Goal: Information Seeking & Learning: Learn about a topic

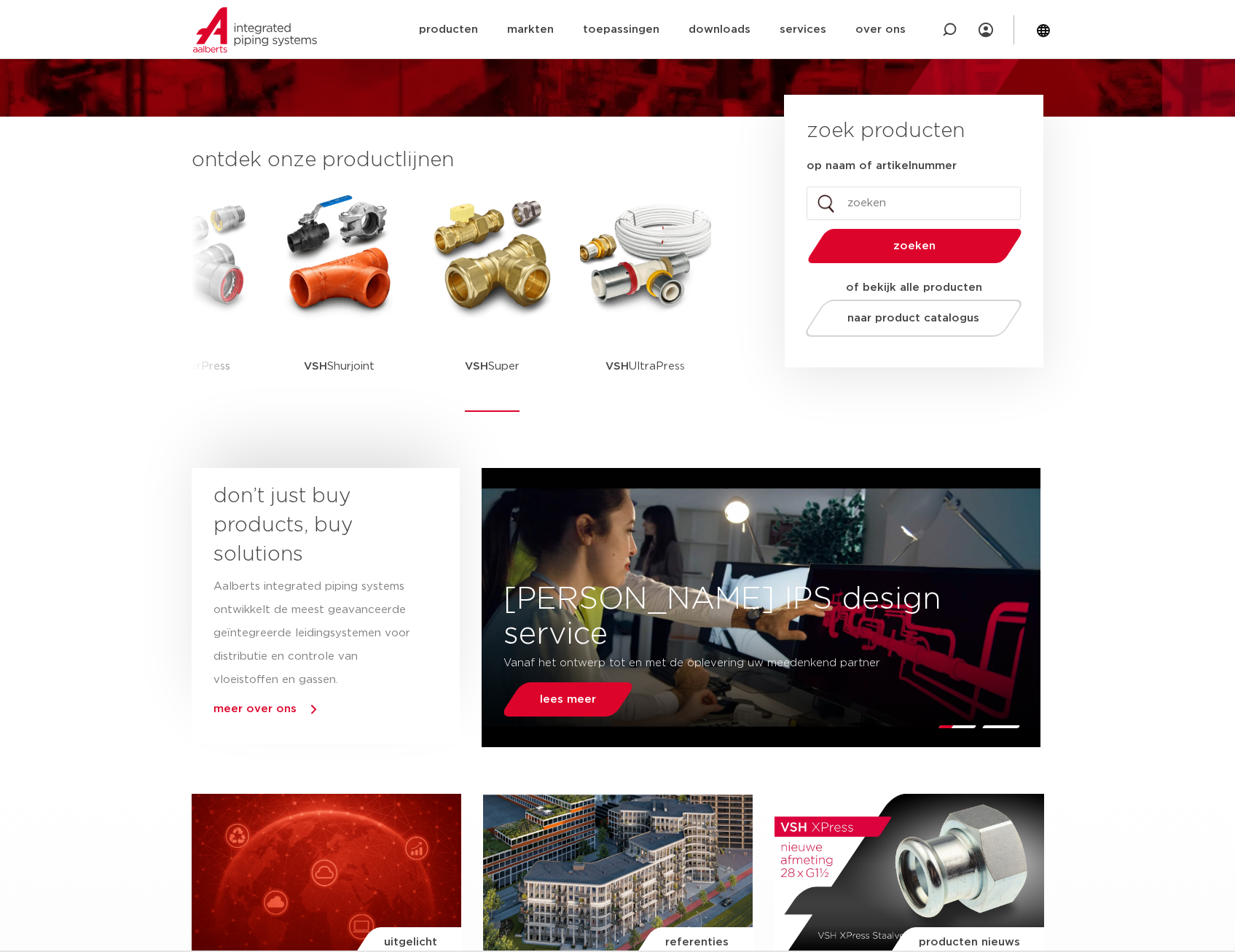
click at [491, 291] on img at bounding box center [493, 255] width 131 height 131
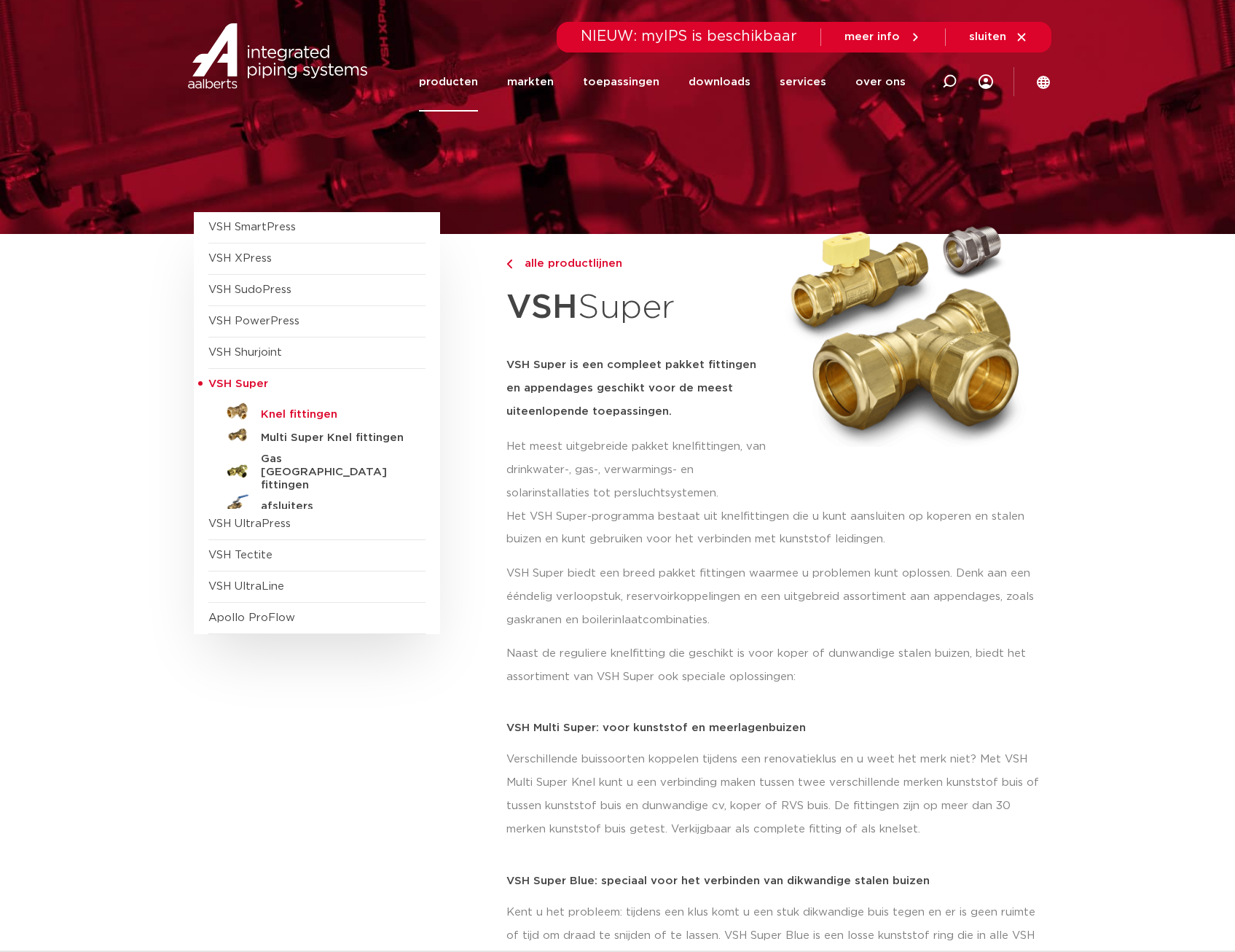
click at [302, 411] on h5 "Knel fittingen" at bounding box center [333, 414] width 144 height 13
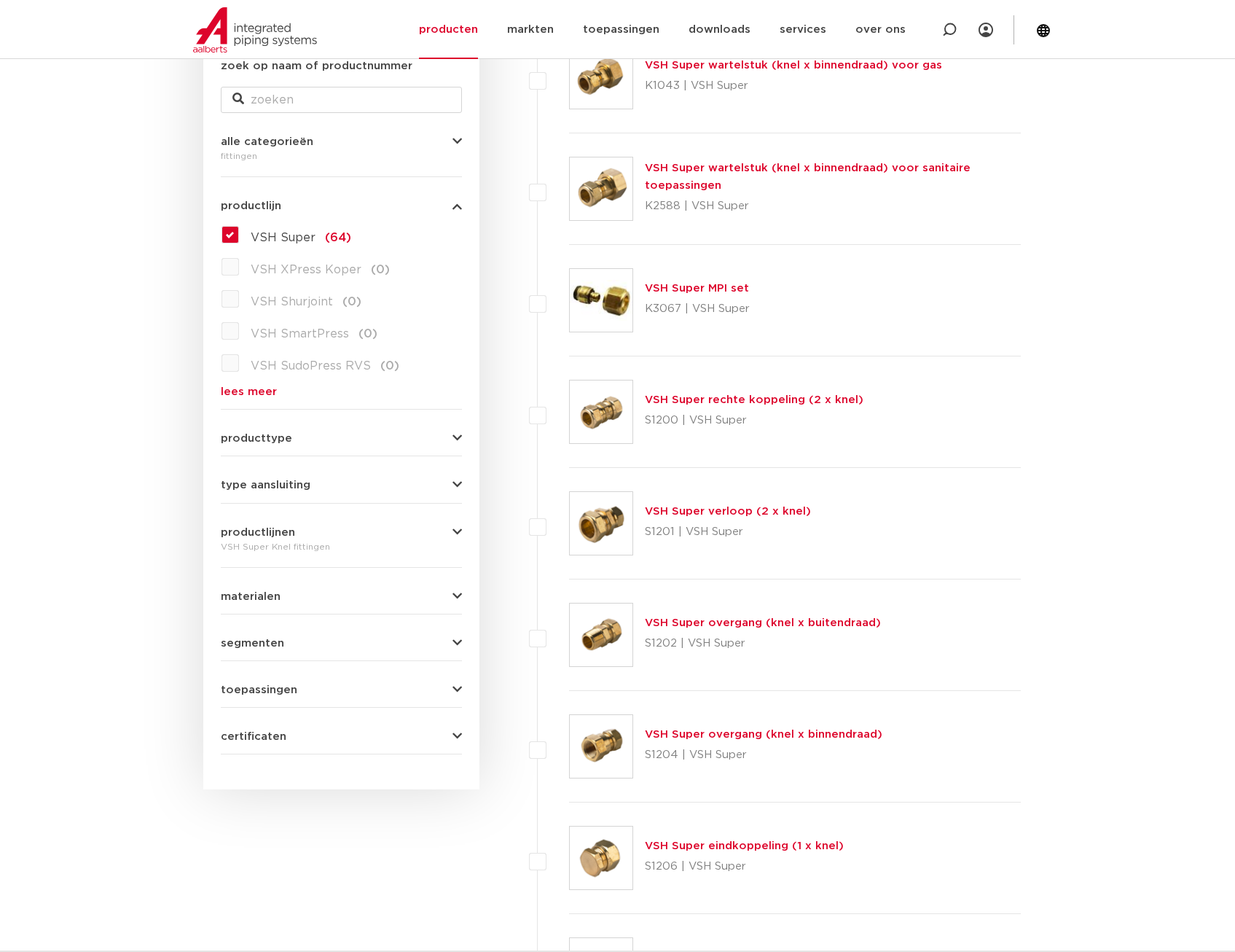
scroll to position [438, 0]
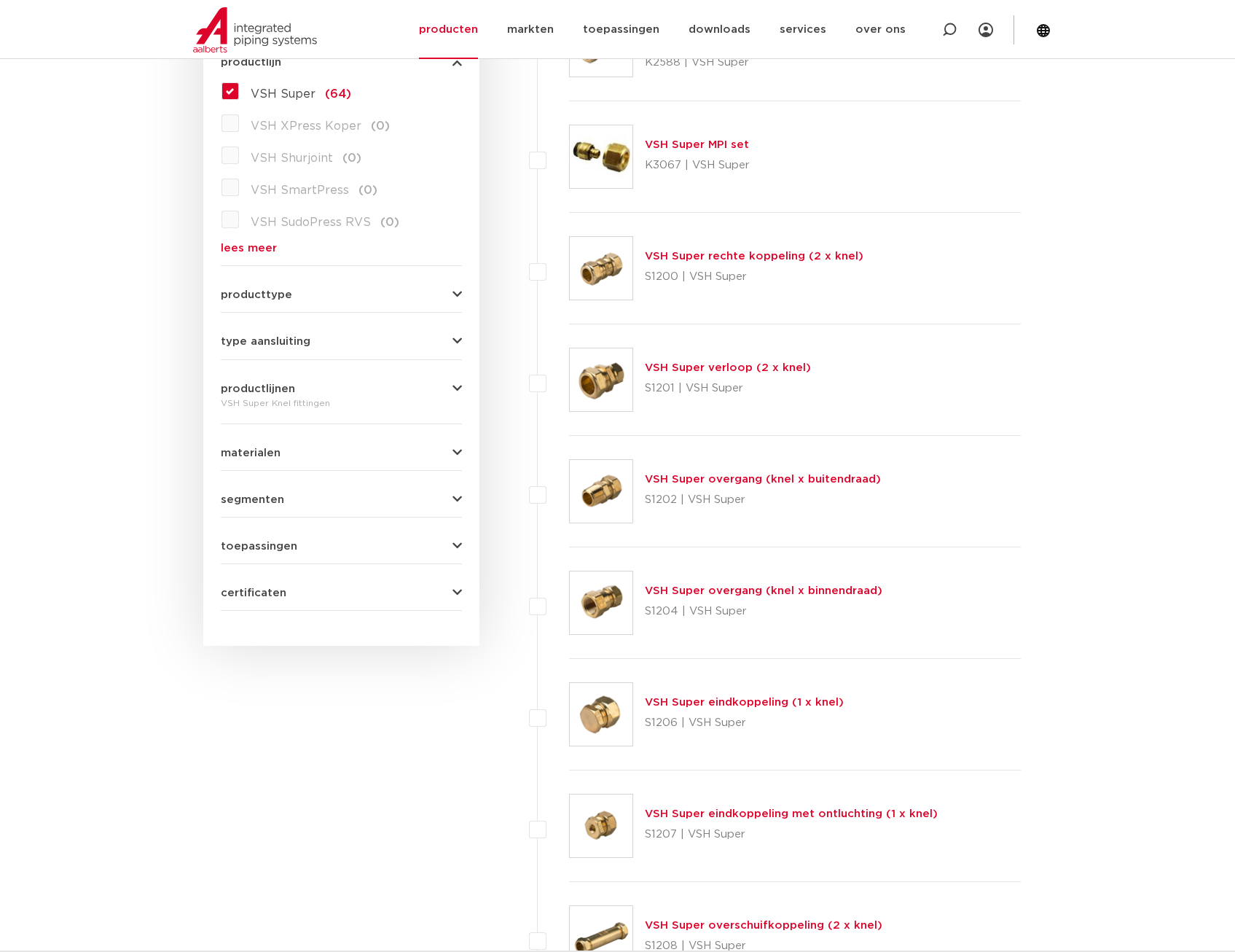
click at [382, 293] on button "producttype" at bounding box center [341, 294] width 241 height 11
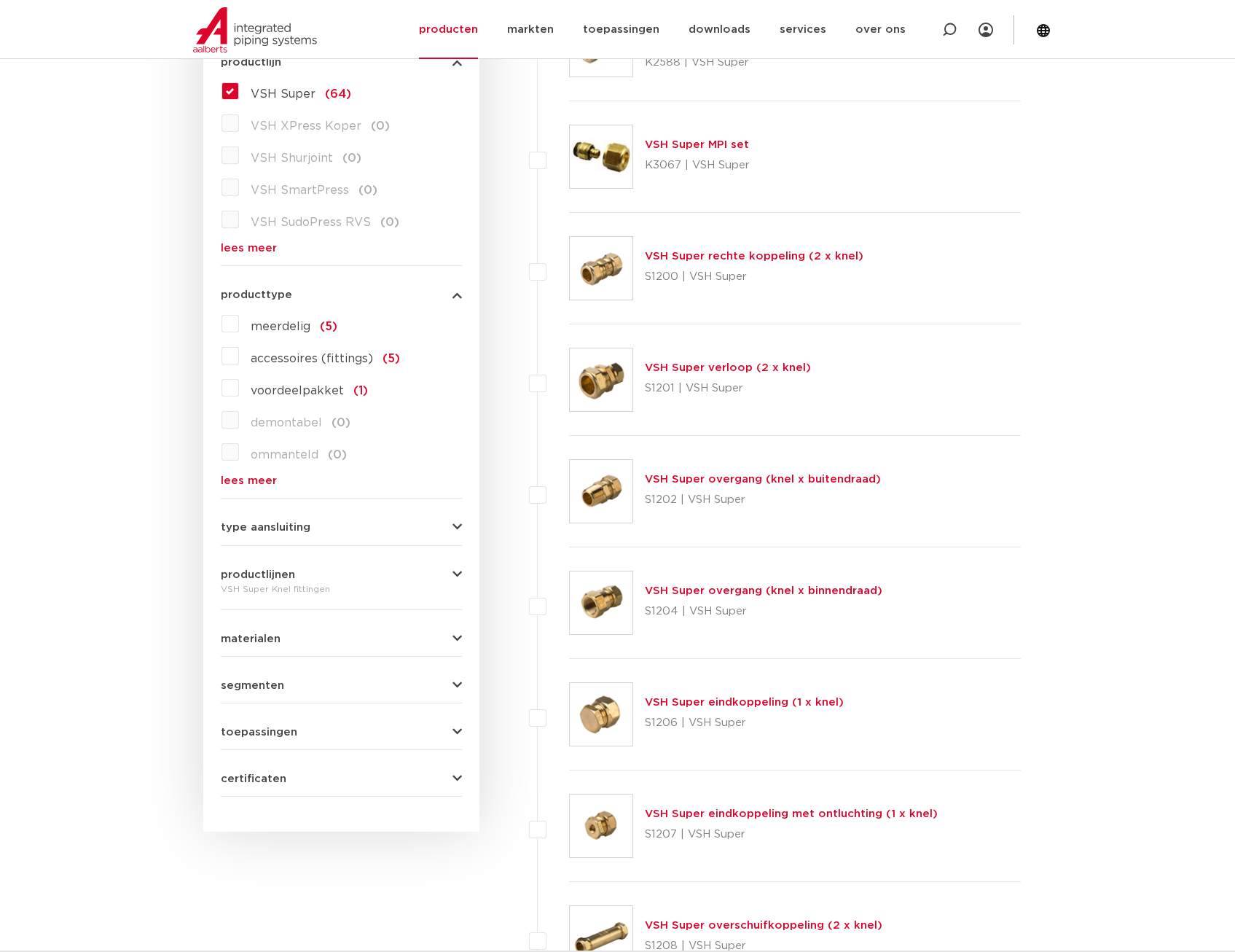
click at [382, 293] on button "producttype" at bounding box center [341, 294] width 241 height 11
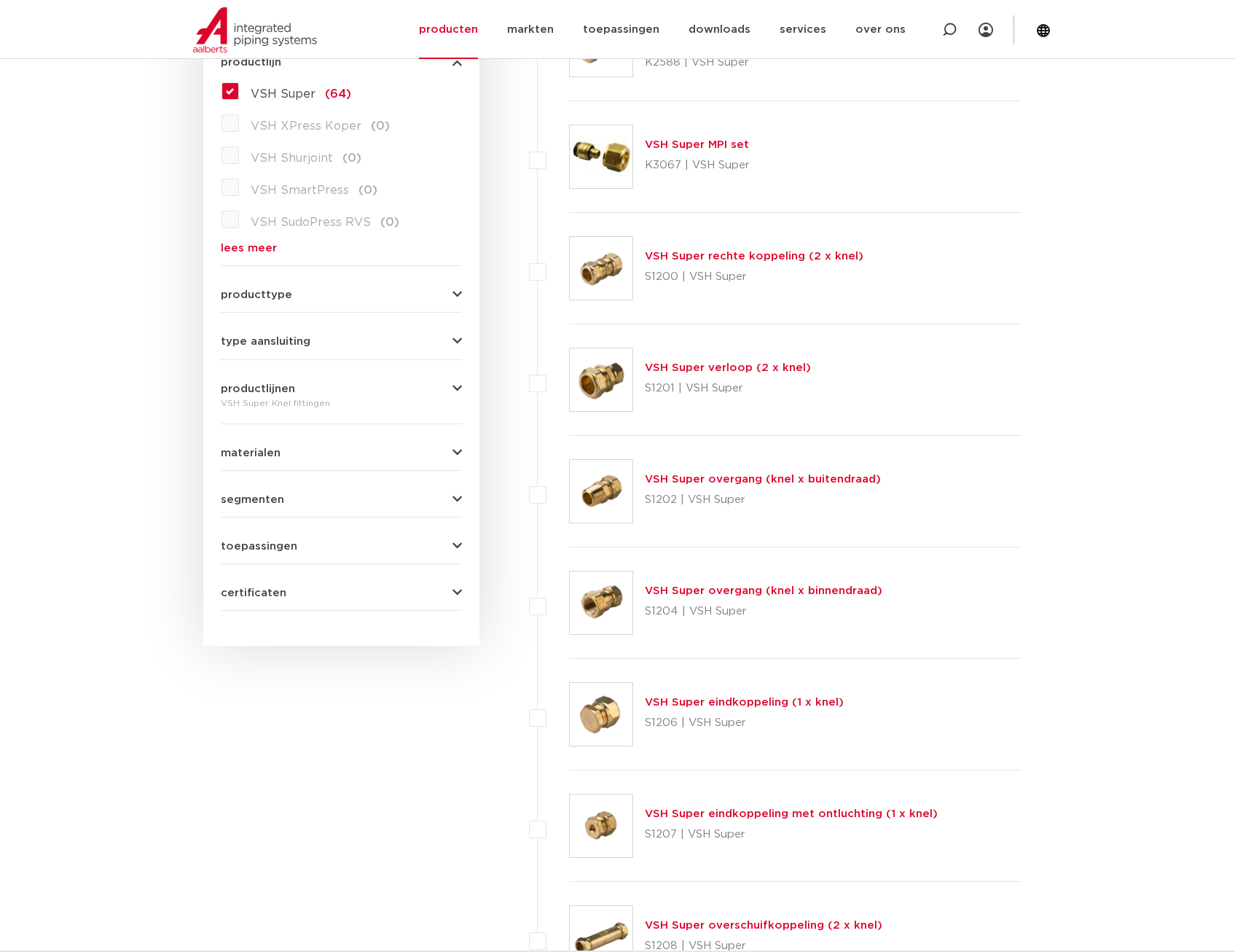
click at [405, 351] on form "zoek op naam of productnummer alle categorieën [GEOGRAPHIC_DATA] [GEOGRAPHIC_DA…" at bounding box center [341, 262] width 241 height 697
click at [403, 340] on button "type aansluiting" at bounding box center [341, 341] width 241 height 11
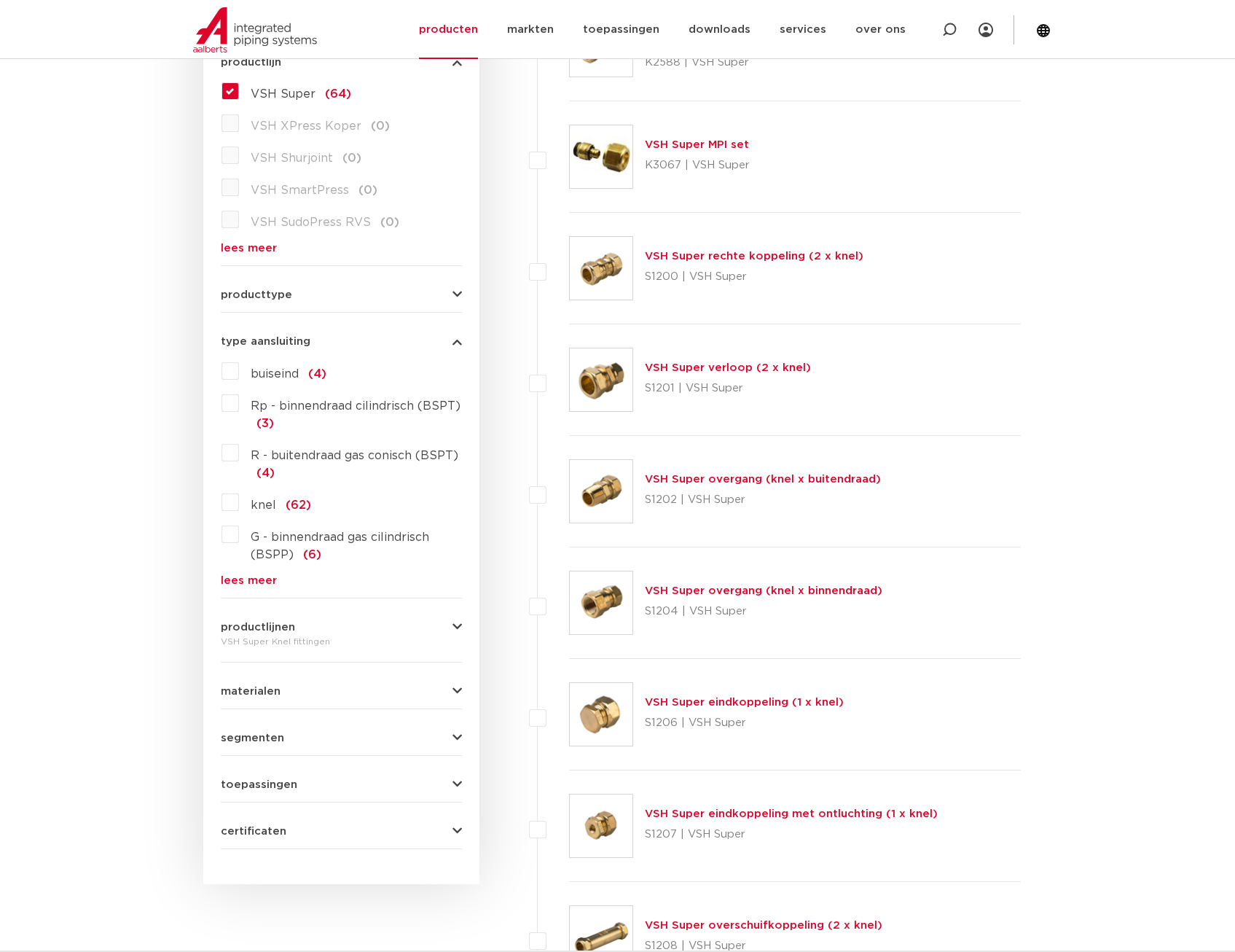
click at [403, 339] on button "type aansluiting" at bounding box center [341, 341] width 241 height 11
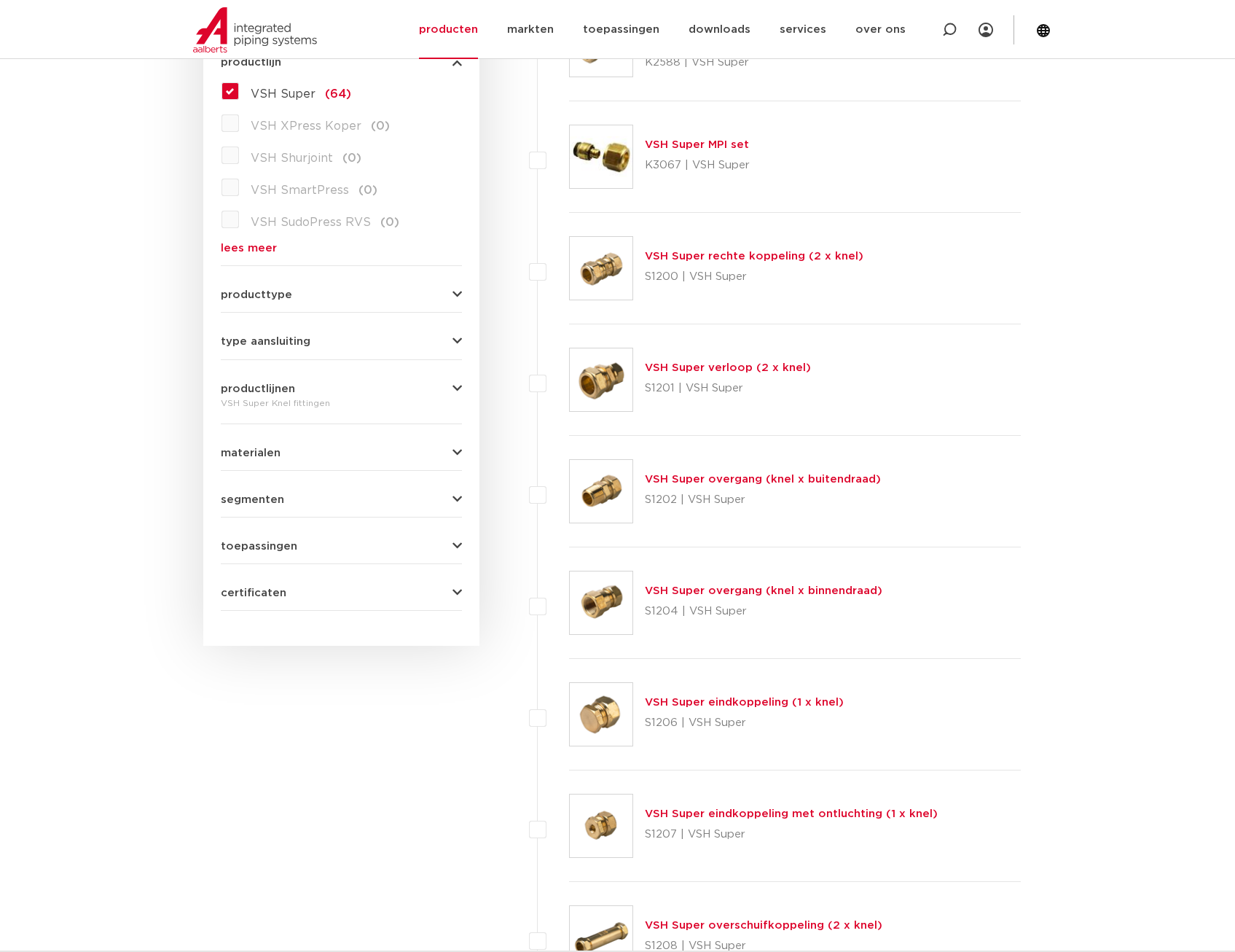
click at [412, 458] on form "zoek op naam of productnummer alle categorieën [GEOGRAPHIC_DATA] [GEOGRAPHIC_DA…" at bounding box center [341, 262] width 241 height 697
click at [408, 496] on button "segmenten" at bounding box center [341, 499] width 241 height 11
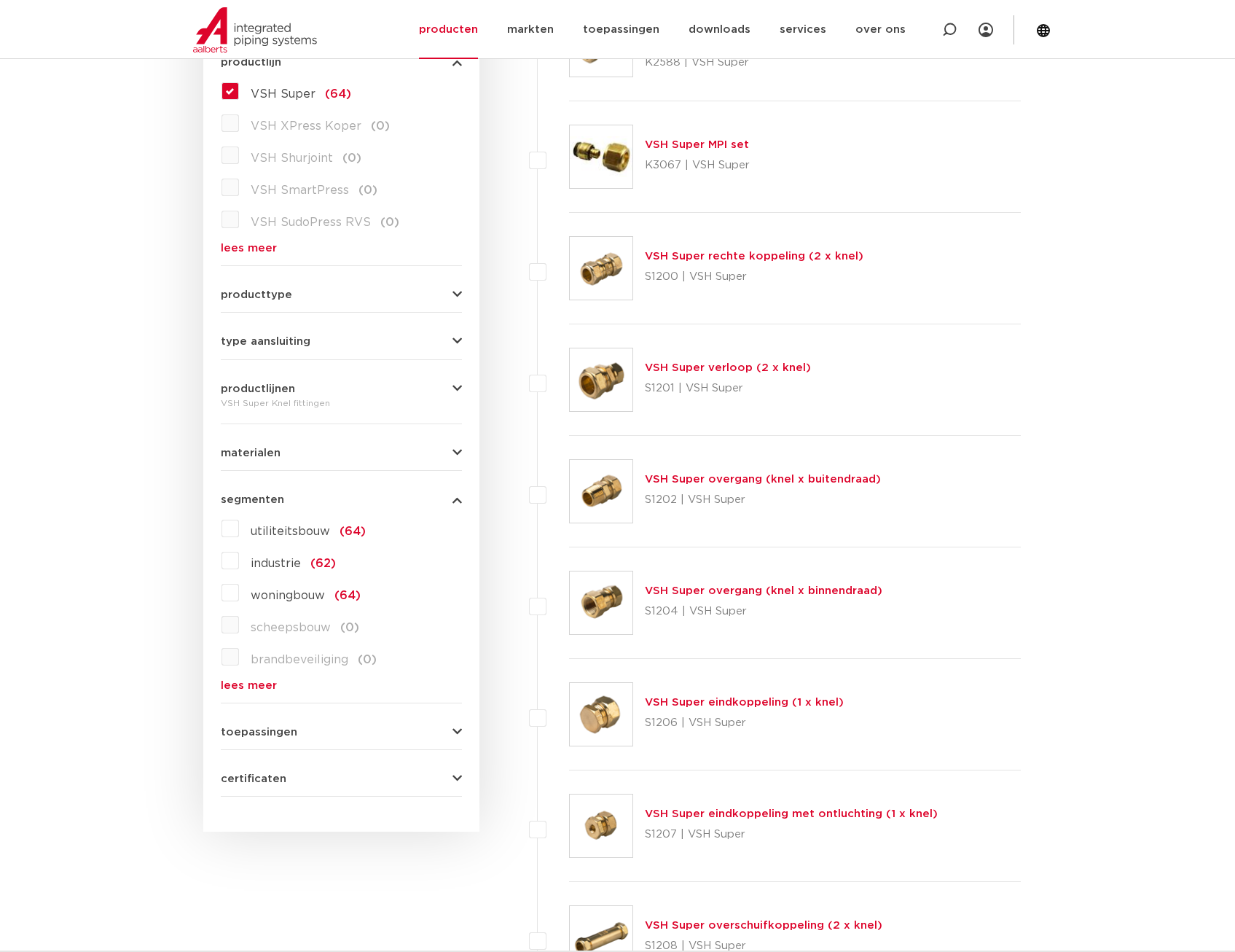
click at [409, 494] on button "segmenten" at bounding box center [341, 499] width 241 height 11
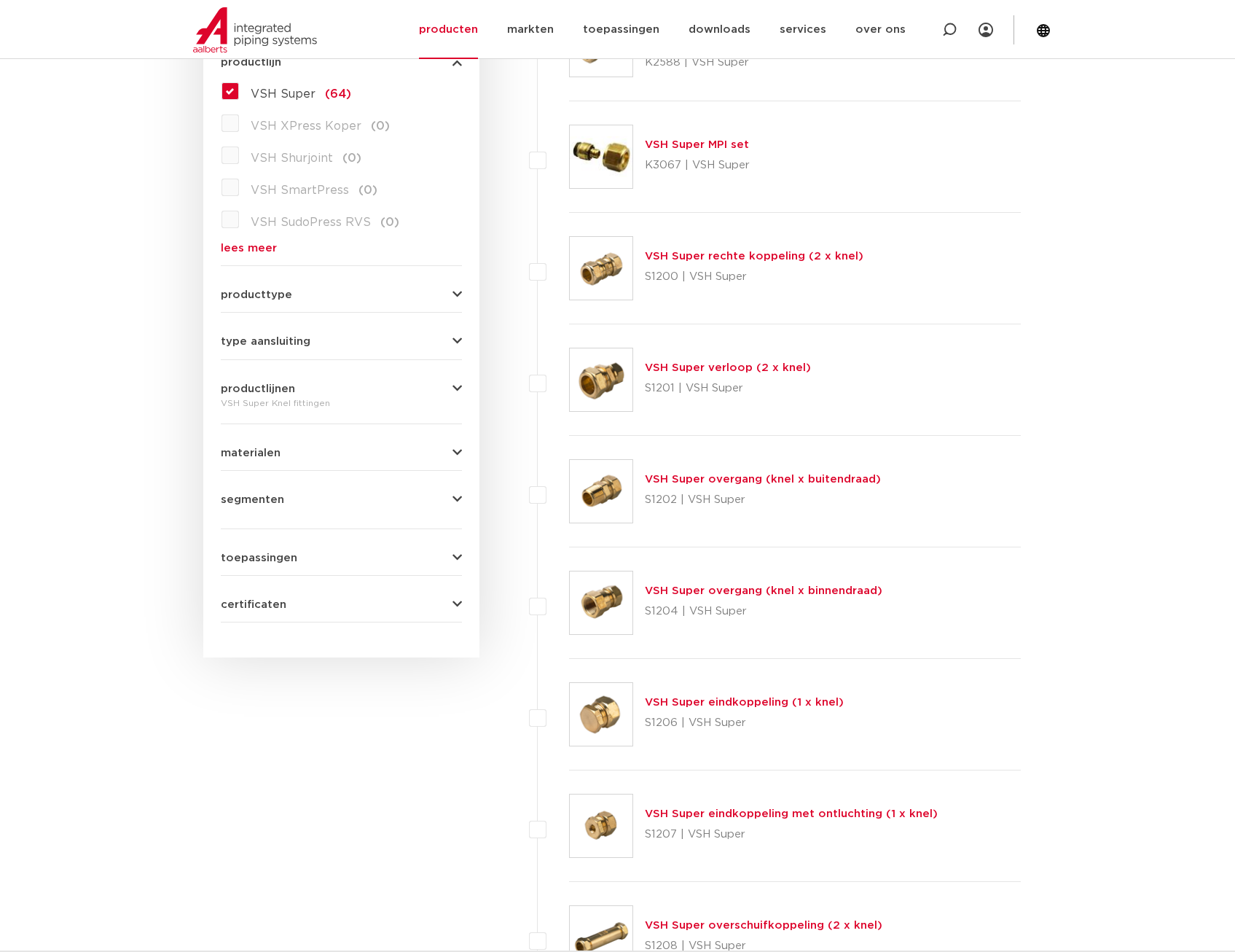
click at [376, 449] on button "materialen" at bounding box center [341, 453] width 241 height 11
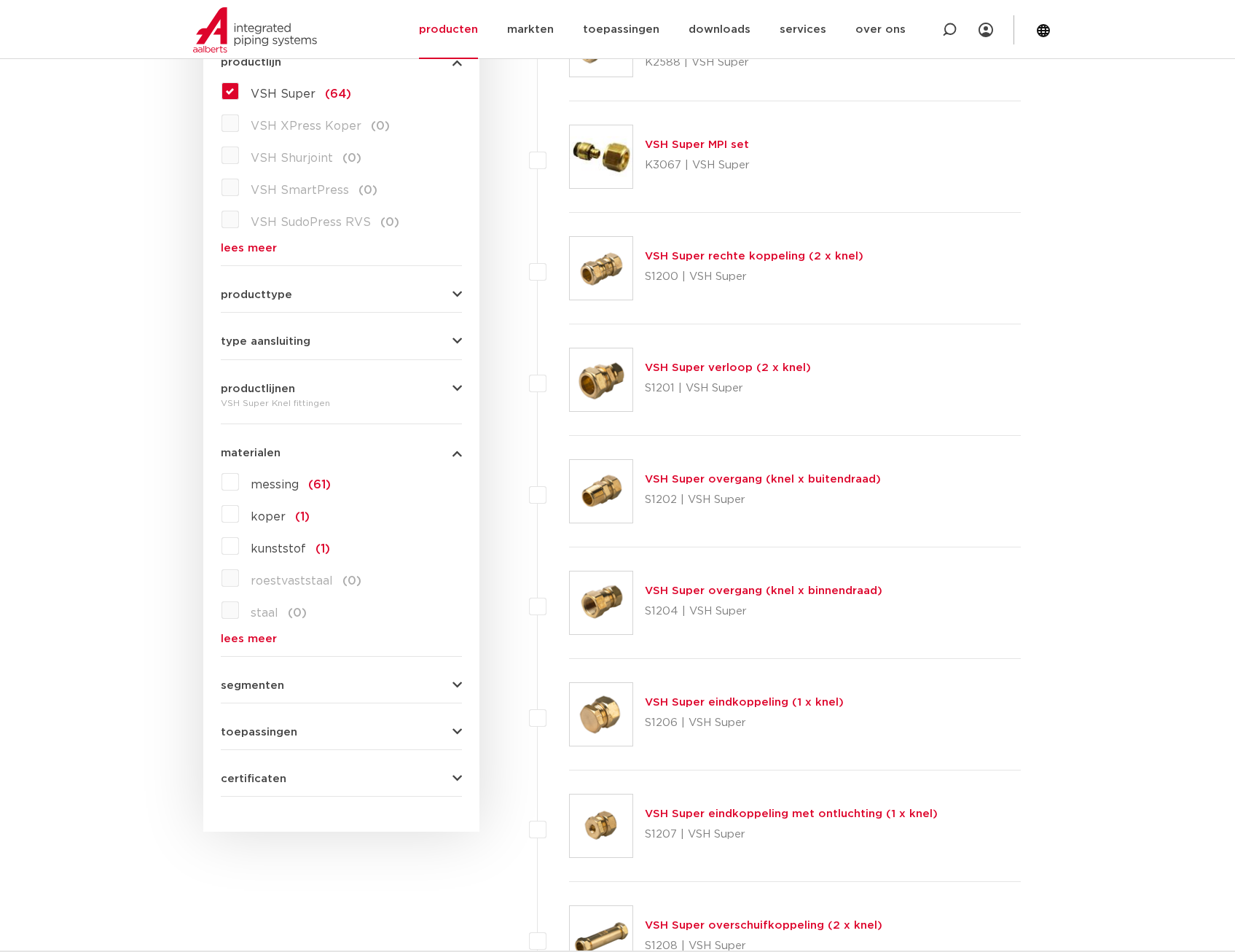
click at [378, 449] on button "materialen" at bounding box center [341, 453] width 241 height 11
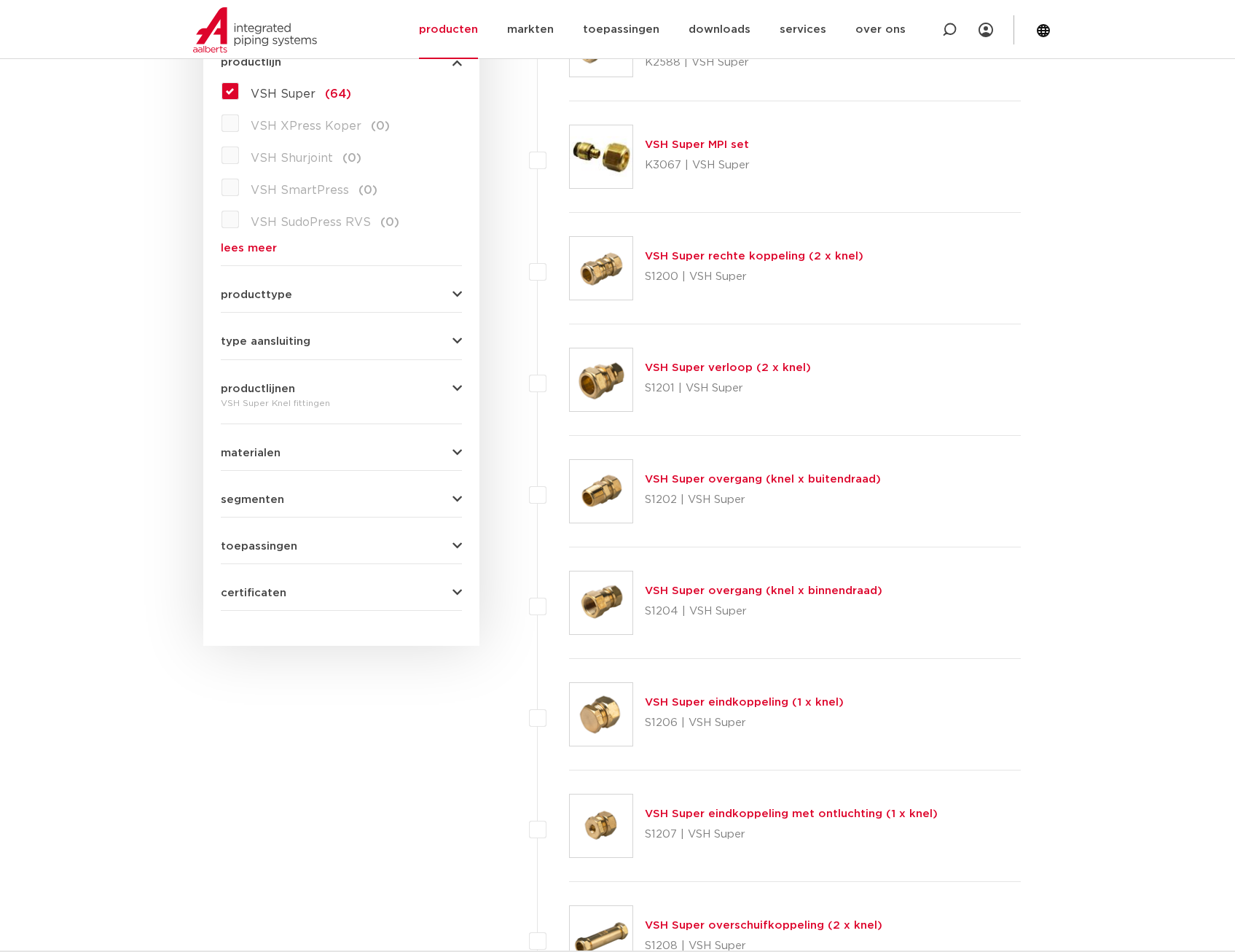
click at [400, 542] on button "toepassingen" at bounding box center [341, 546] width 241 height 11
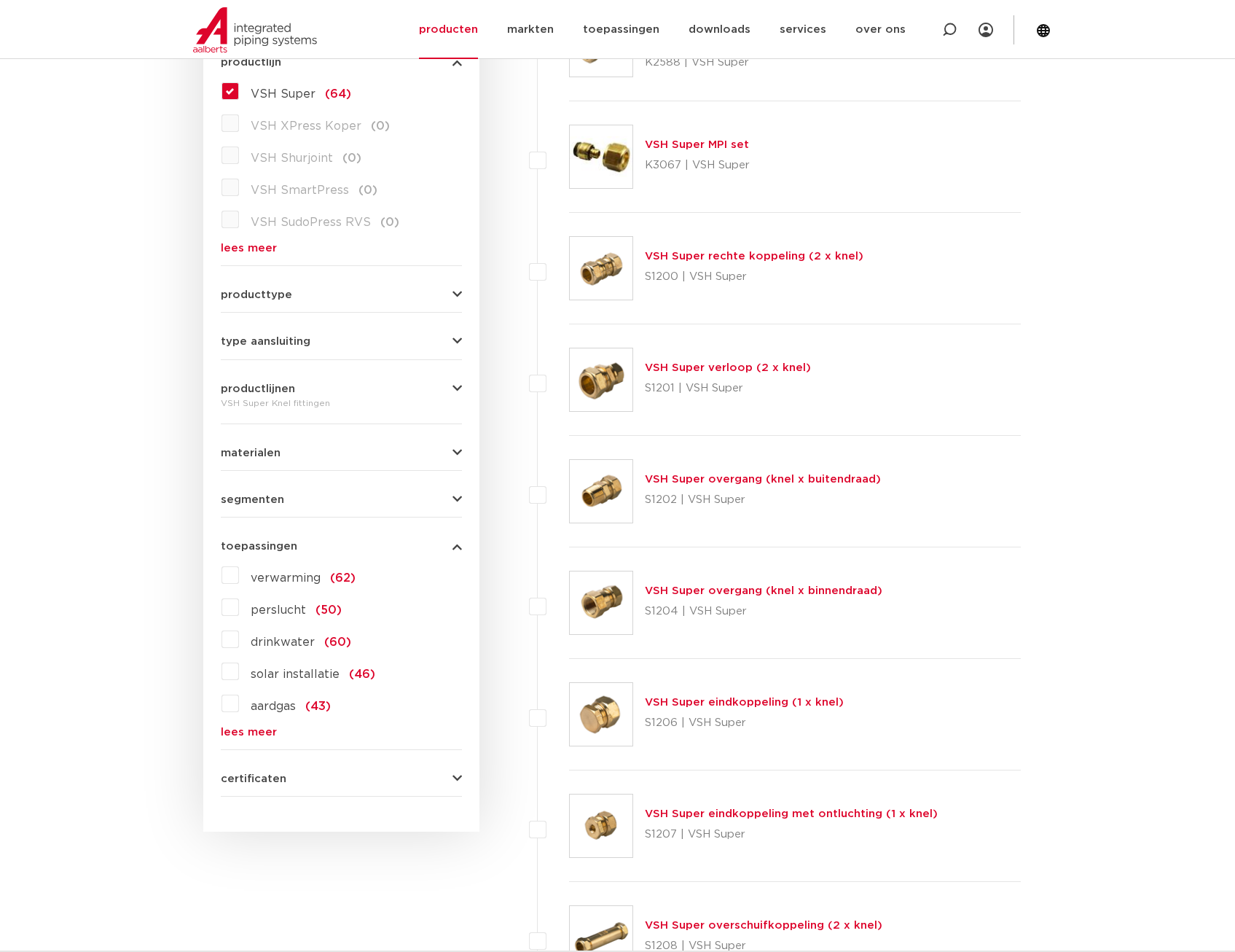
click at [401, 542] on button "toepassingen" at bounding box center [341, 546] width 241 height 11
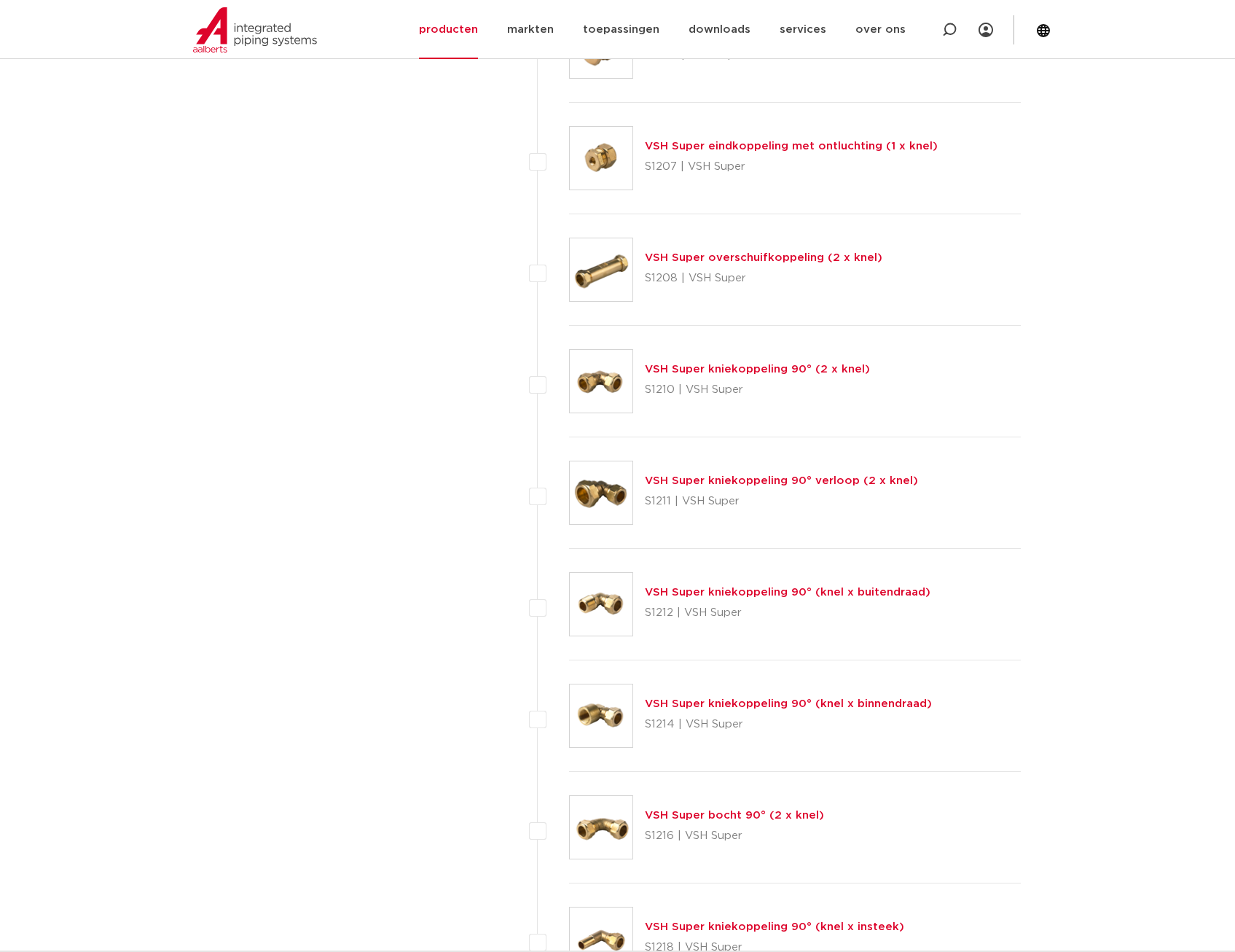
scroll to position [1312, 0]
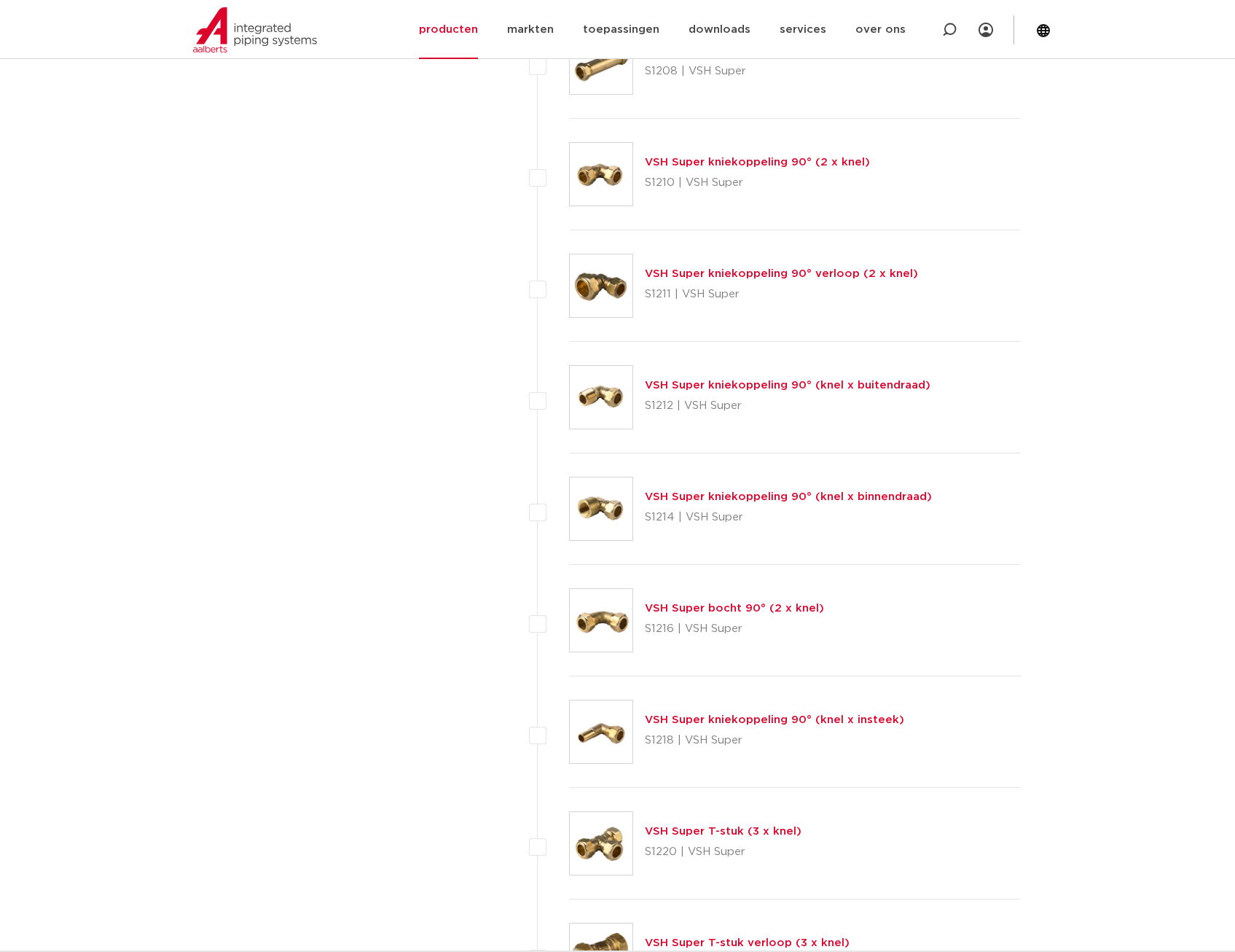
click at [849, 387] on link "VSH Super kniekoppeling 90° (knel x buitendraad)" at bounding box center [787, 385] width 286 height 11
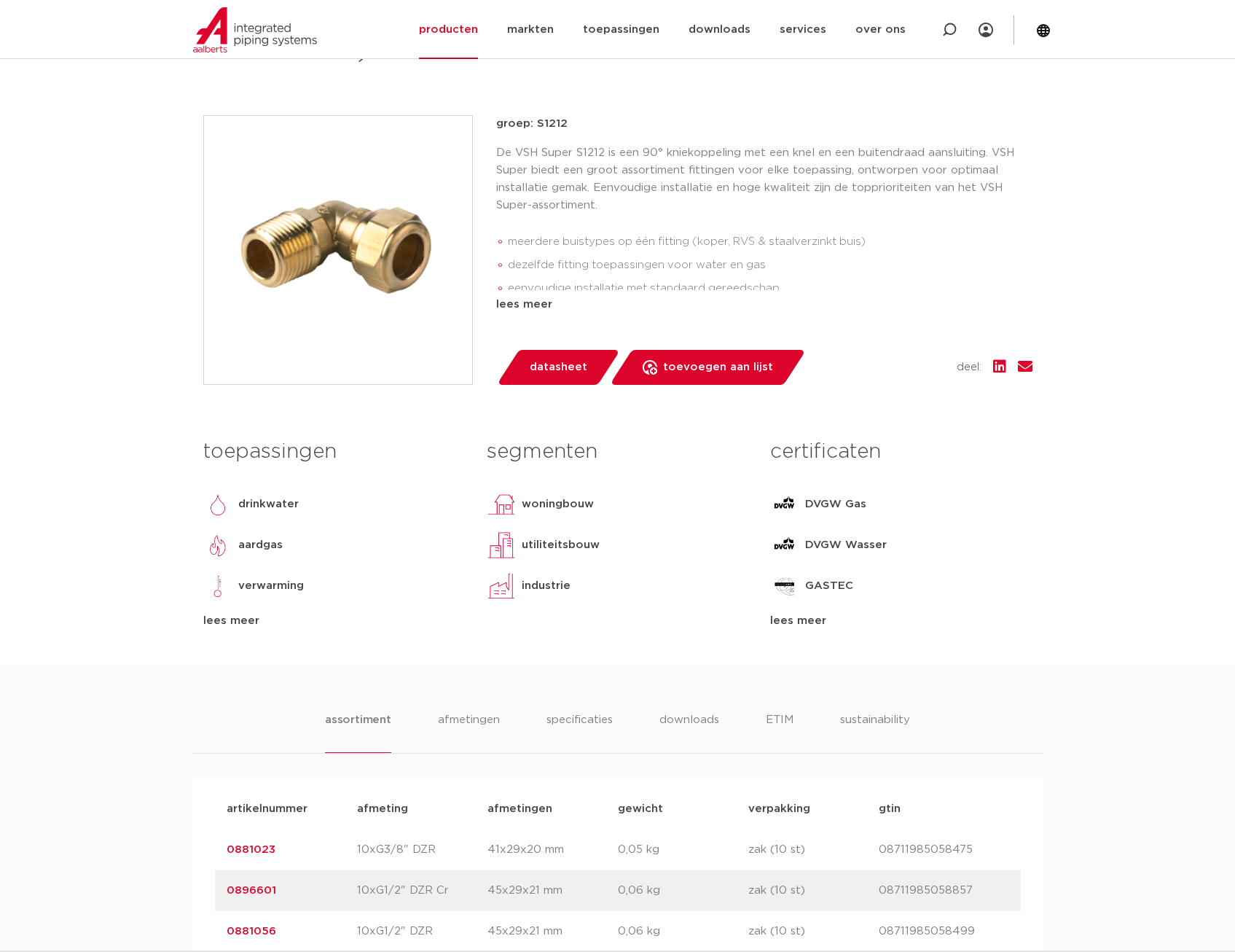
click at [554, 366] on span "datasheet" at bounding box center [558, 367] width 57 height 23
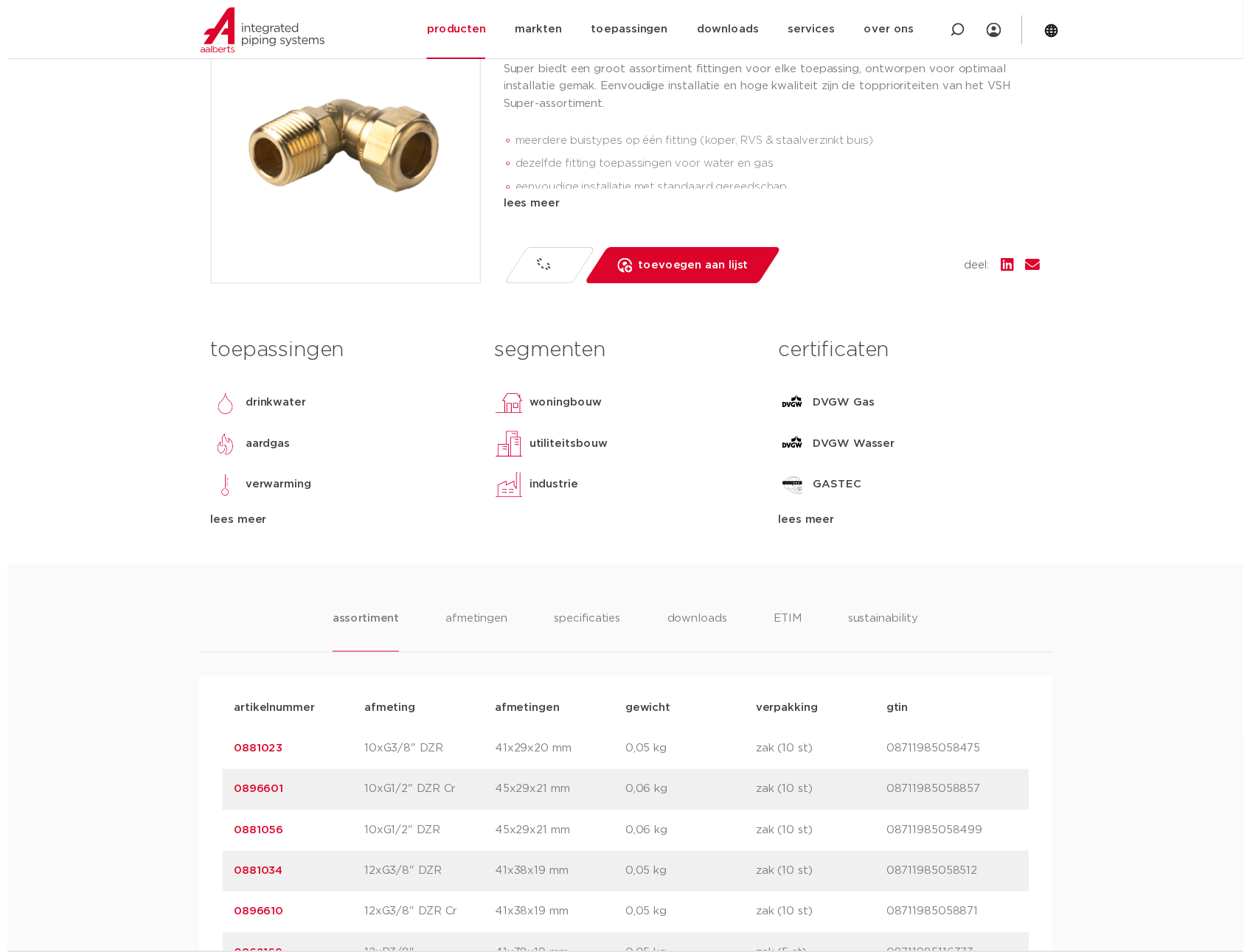
scroll to position [73, 0]
